Goal: Information Seeking & Learning: Learn about a topic

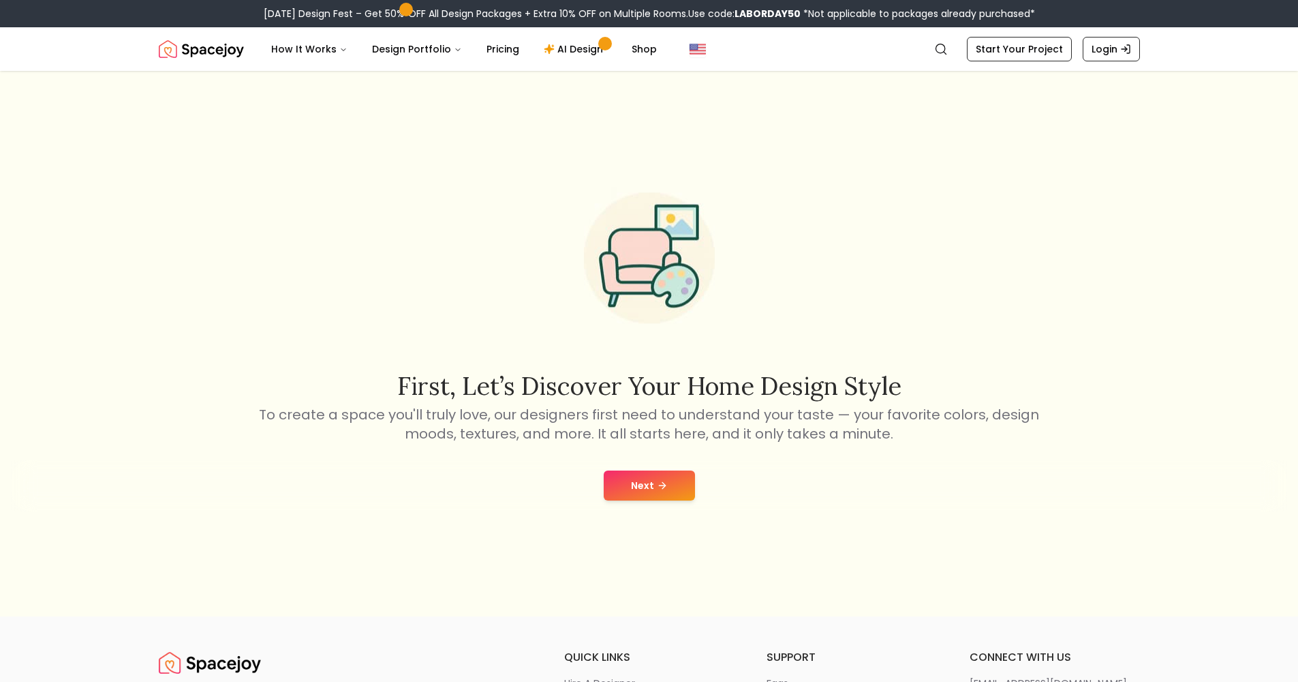
click at [667, 481] on icon at bounding box center [662, 485] width 11 height 11
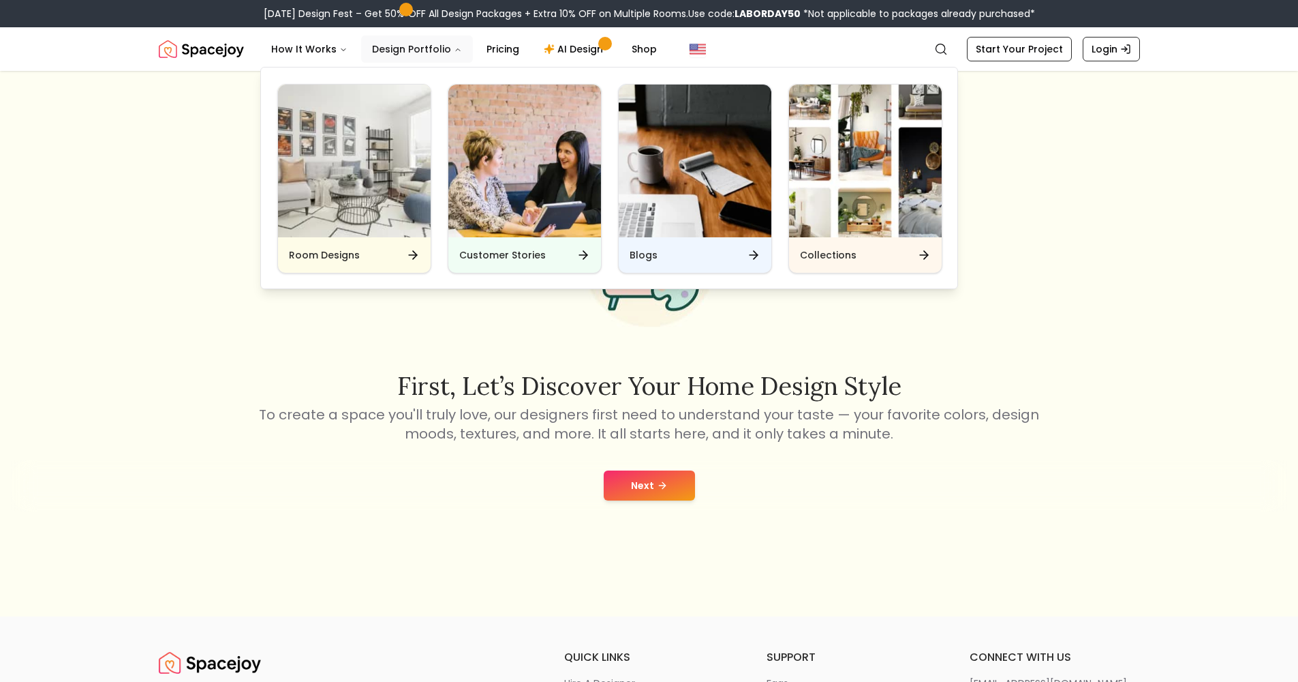
click at [454, 51] on icon "Main" at bounding box center [458, 50] width 8 height 8
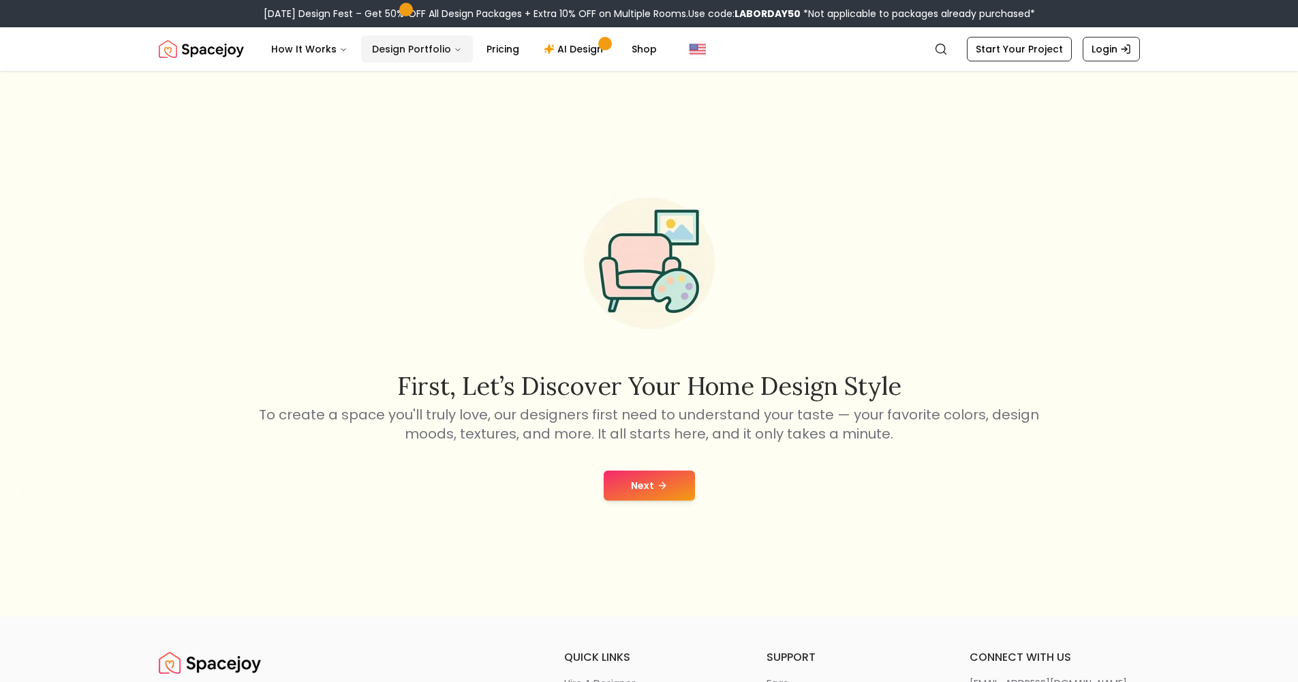
click at [454, 51] on icon "Main" at bounding box center [458, 50] width 8 height 8
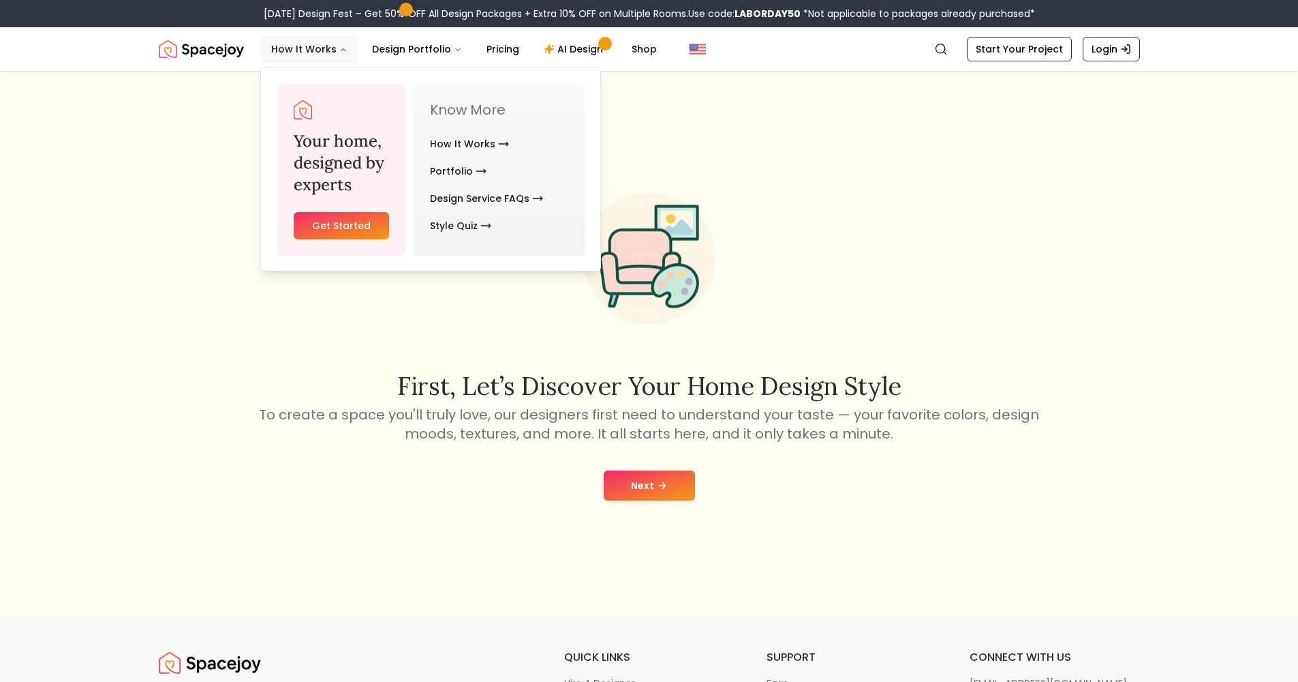
click at [326, 50] on button "How It Works" at bounding box center [309, 48] width 98 height 27
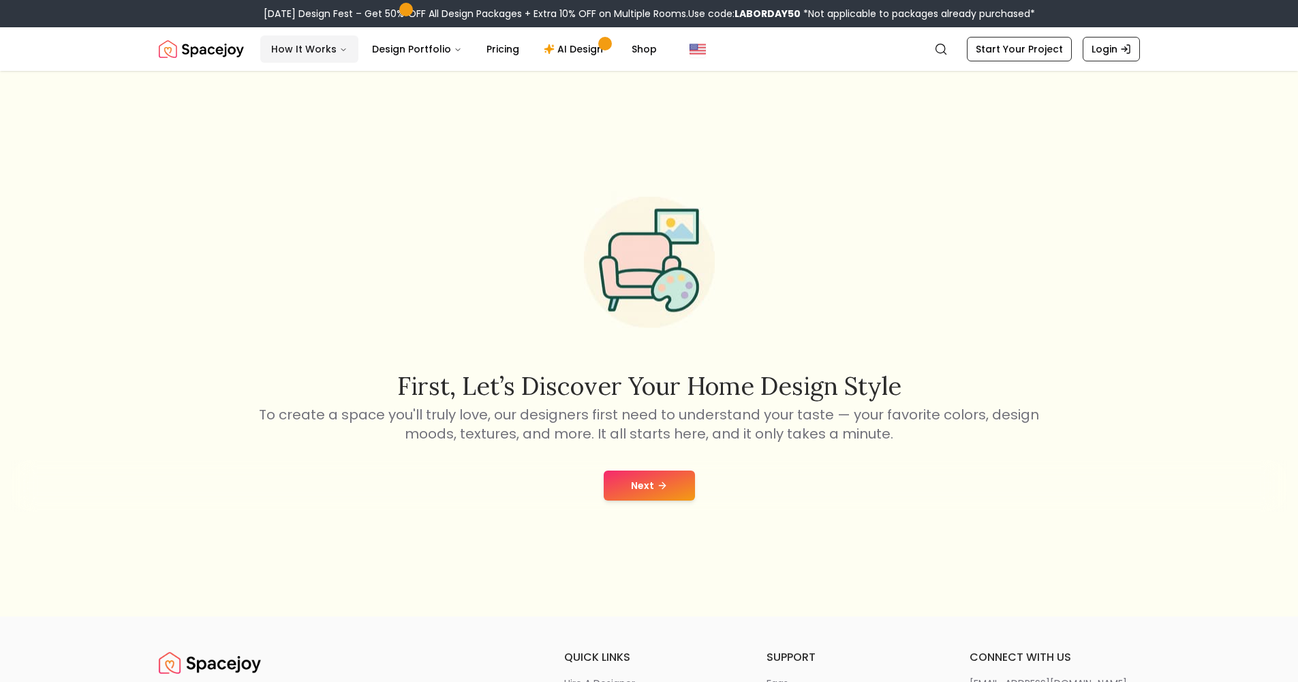
click at [326, 51] on button "How It Works" at bounding box center [309, 48] width 98 height 27
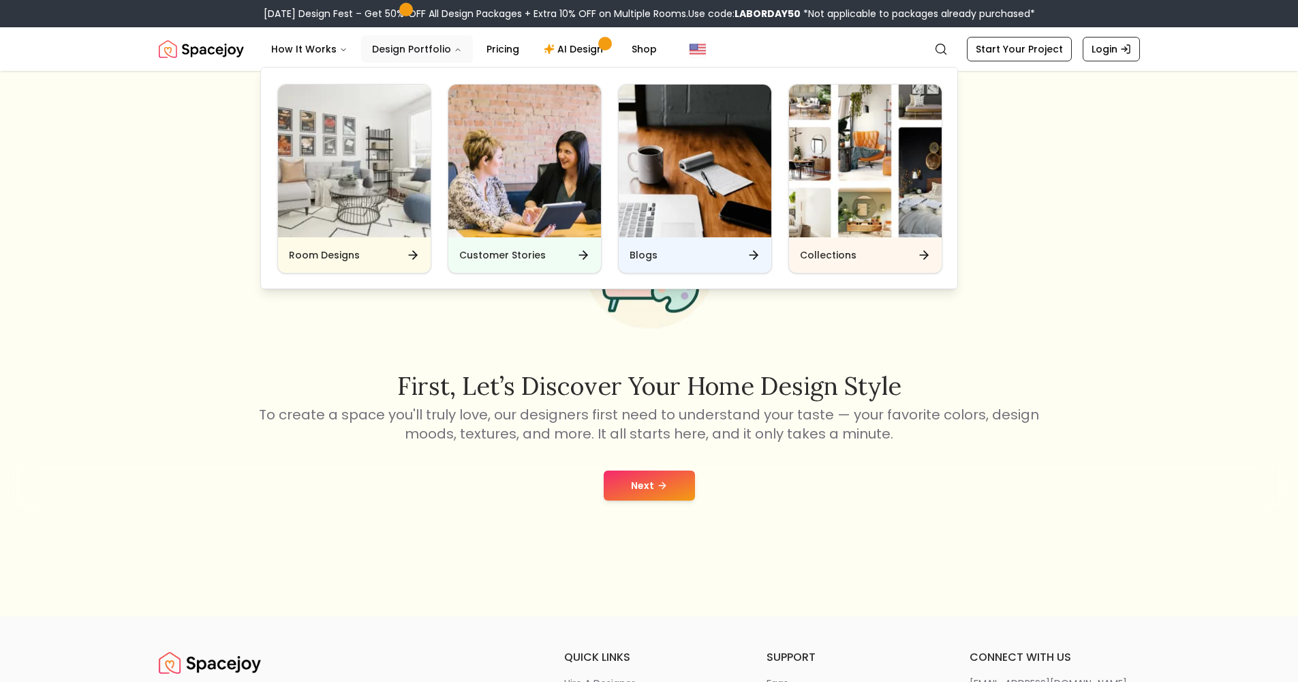
click at [397, 57] on button "Design Portfolio" at bounding box center [417, 48] width 112 height 27
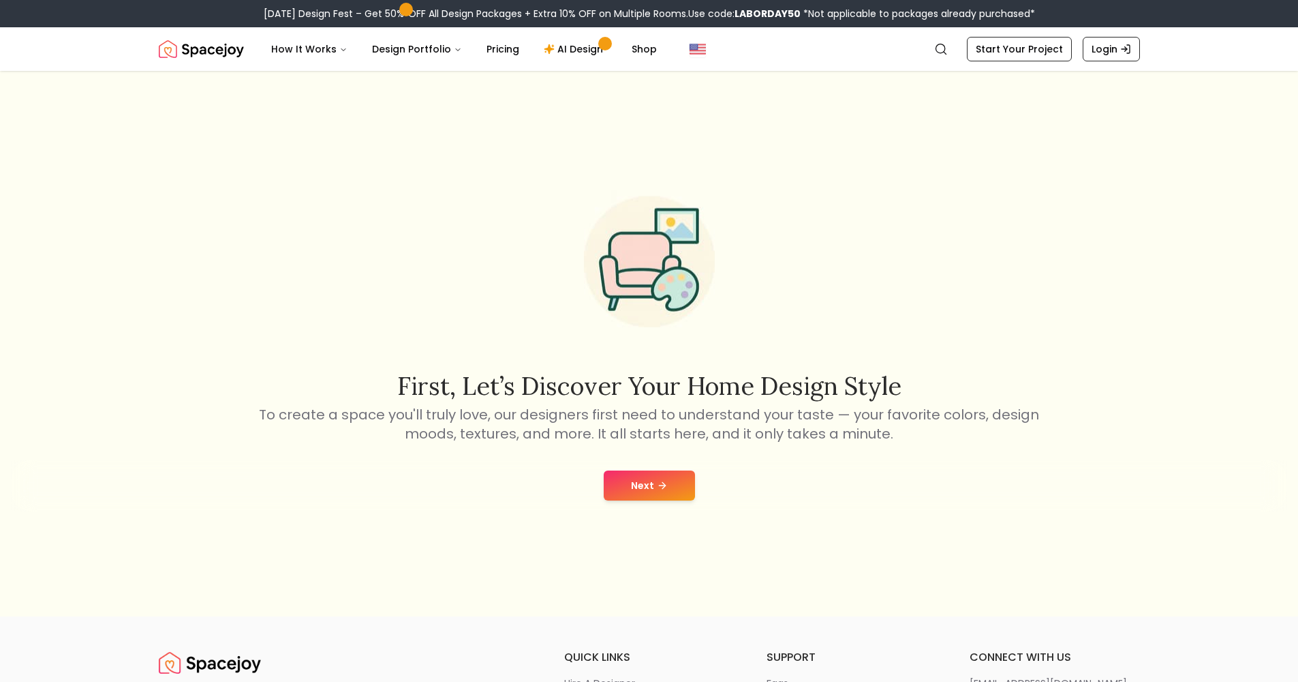
click at [690, 478] on button "Next" at bounding box center [649, 485] width 91 height 30
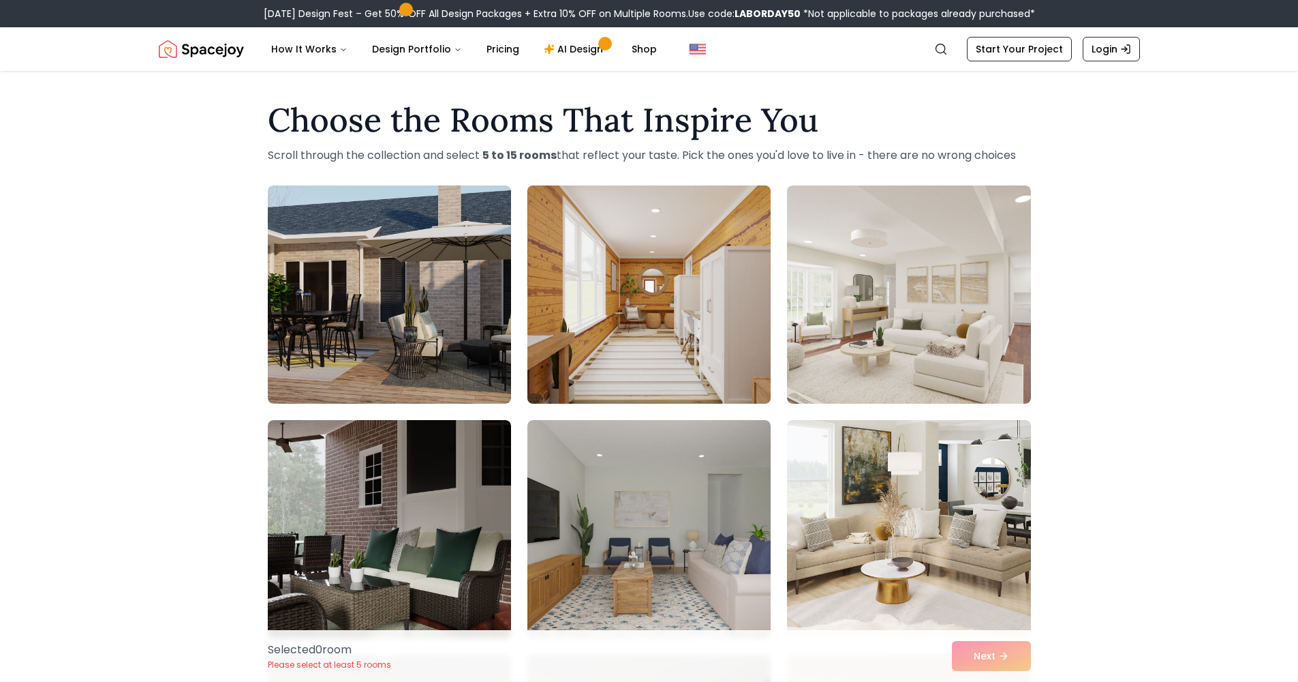
click at [633, 324] on img at bounding box center [649, 294] width 256 height 229
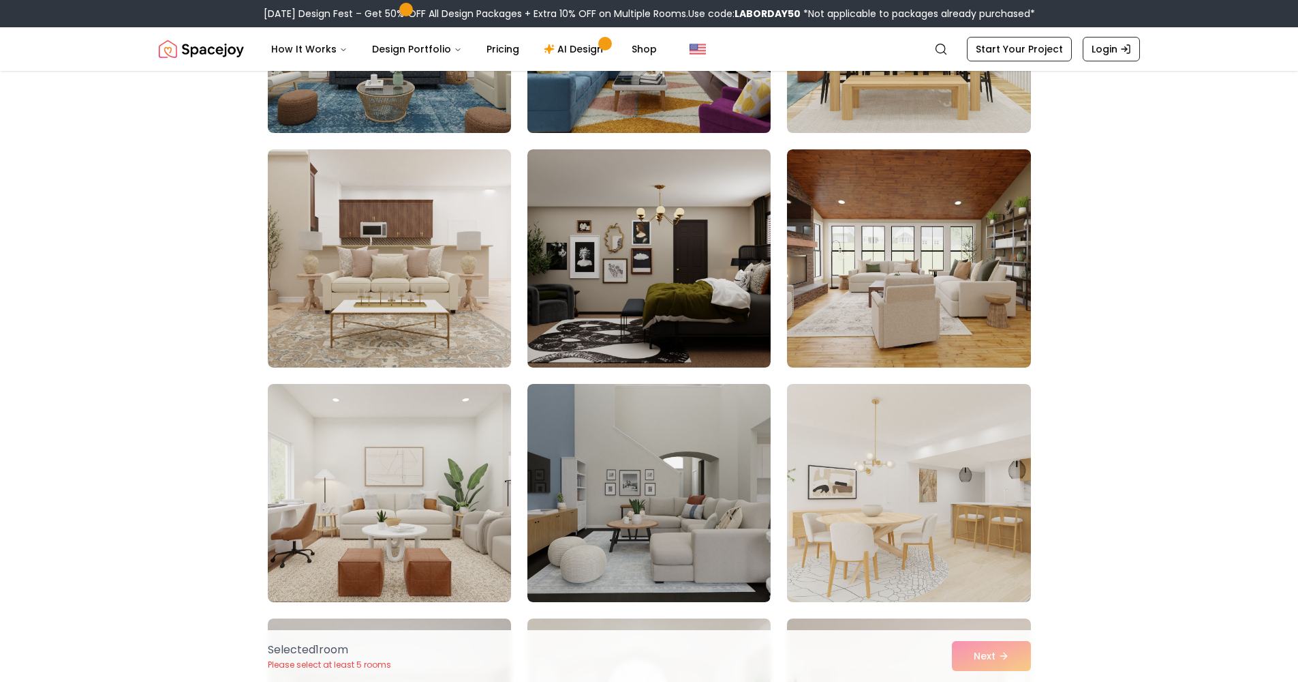
scroll to position [505, 0]
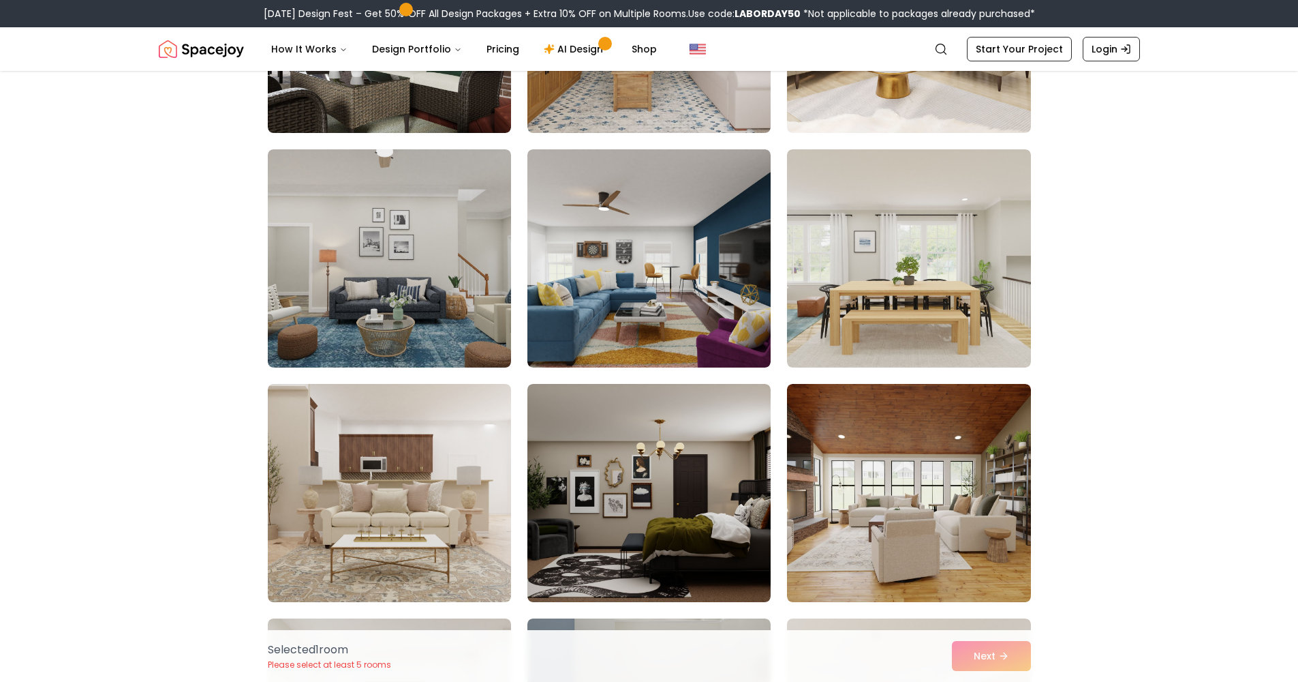
click at [1001, 656] on div "Selected 1 room Please select at least 5 rooms Next" at bounding box center [649, 656] width 785 height 52
click at [979, 657] on div "Selected 1 room Please select at least 5 rooms Next" at bounding box center [649, 656] width 785 height 52
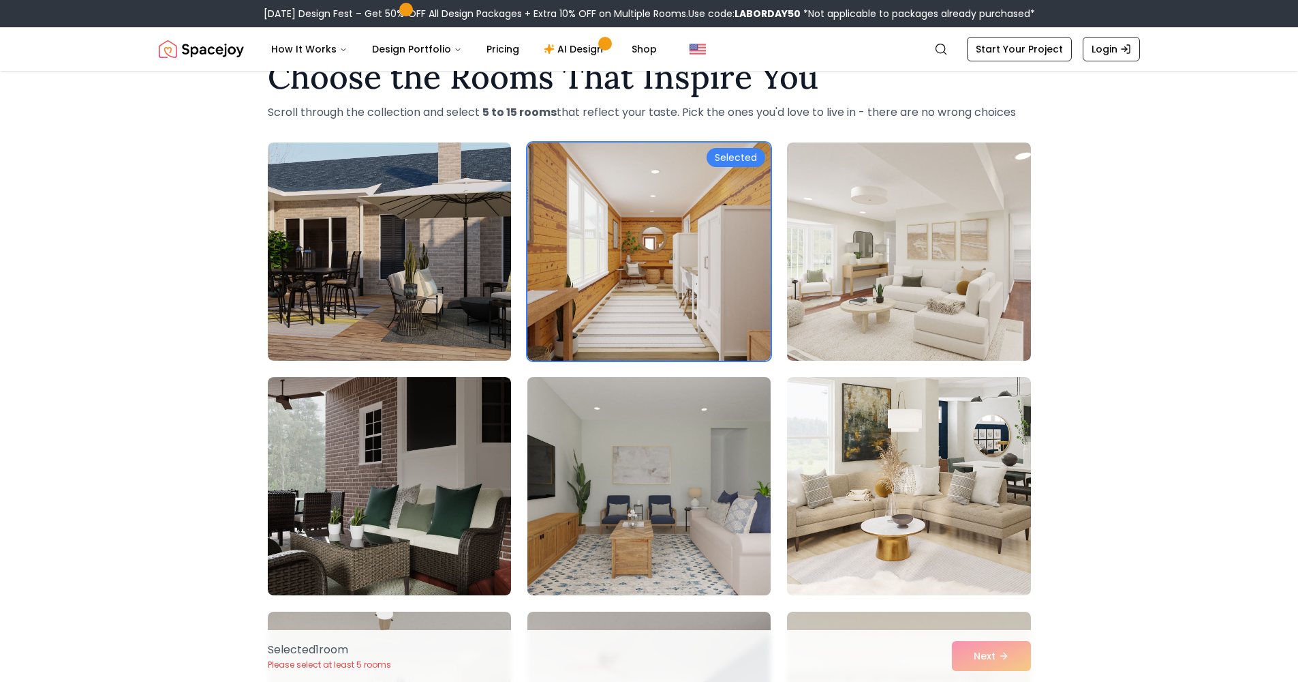
scroll to position [0, 0]
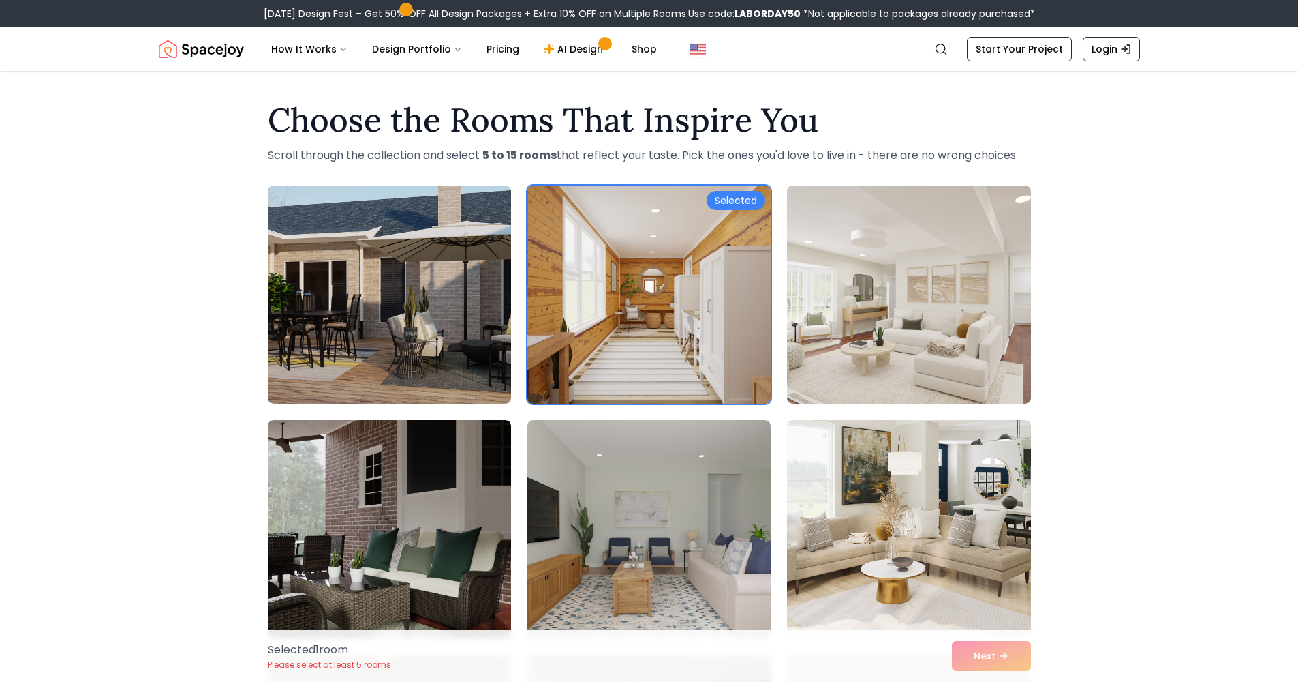
click at [616, 260] on img at bounding box center [649, 294] width 256 height 229
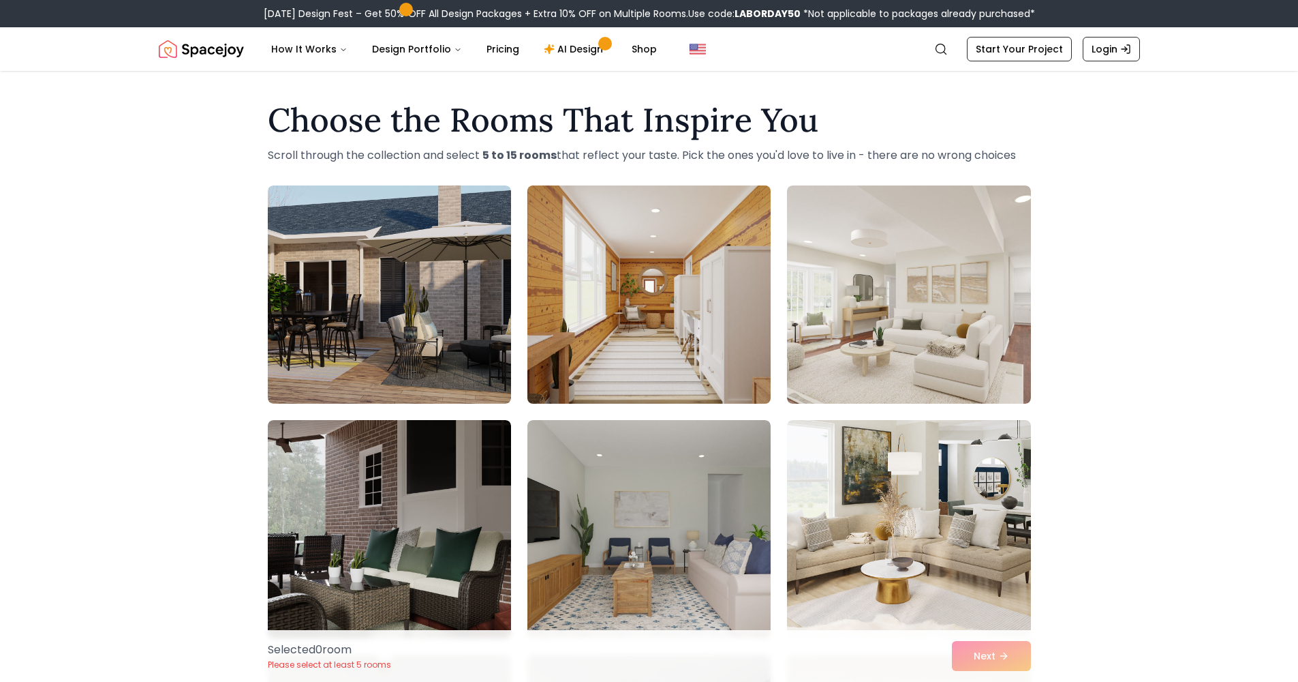
click at [674, 284] on img at bounding box center [649, 294] width 256 height 229
